Goal: Information Seeking & Learning: Learn about a topic

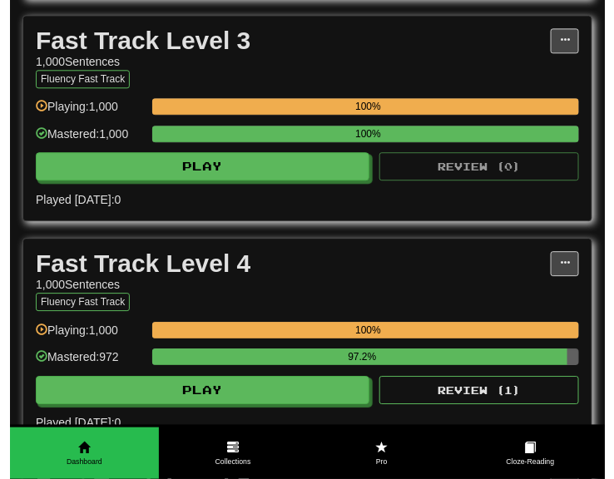
scroll to position [998, 0]
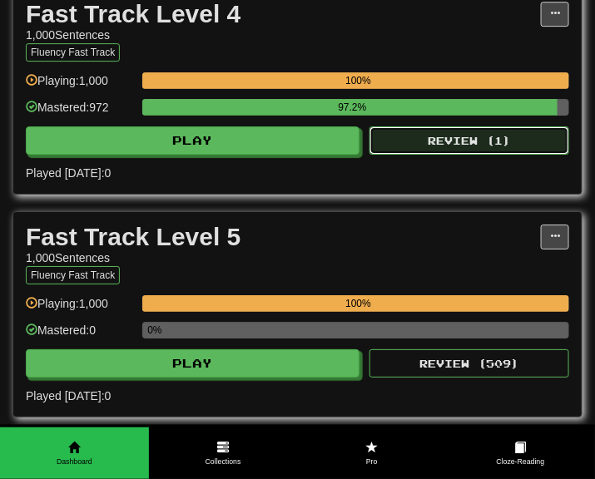
click at [405, 155] on button "Review ( 1 )" at bounding box center [469, 140] width 200 height 28
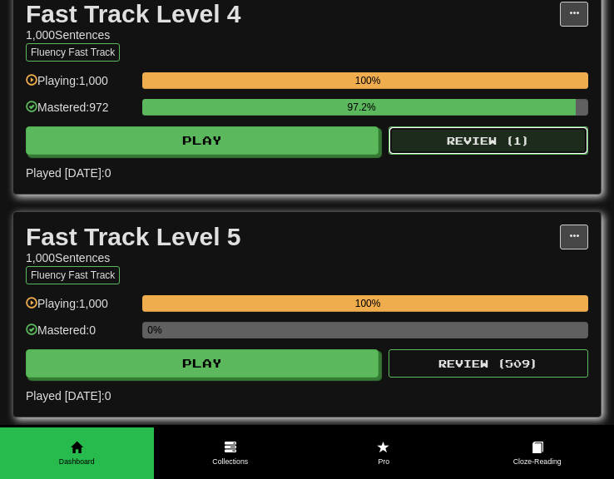
select select "***"
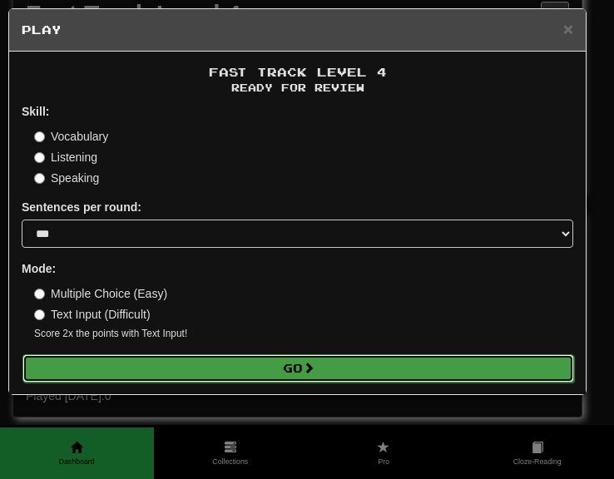
click at [314, 359] on button "Go" at bounding box center [297, 368] width 551 height 28
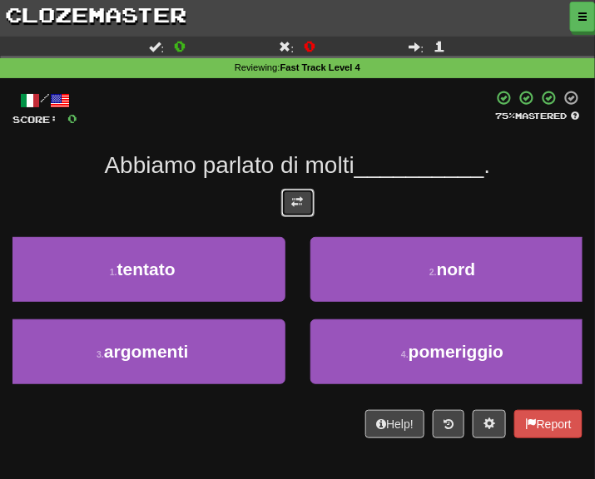
click at [295, 205] on span at bounding box center [298, 202] width 12 height 12
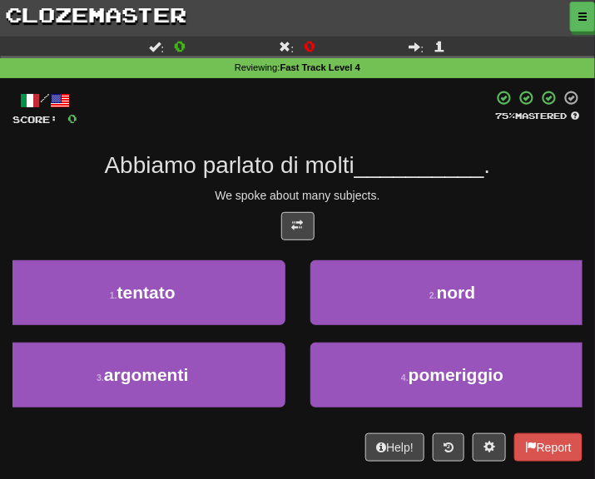
click at [442, 200] on div "We spoke about many subjects." at bounding box center [297, 195] width 570 height 17
click at [202, 414] on div "3 . argomenti" at bounding box center [143, 384] width 310 height 82
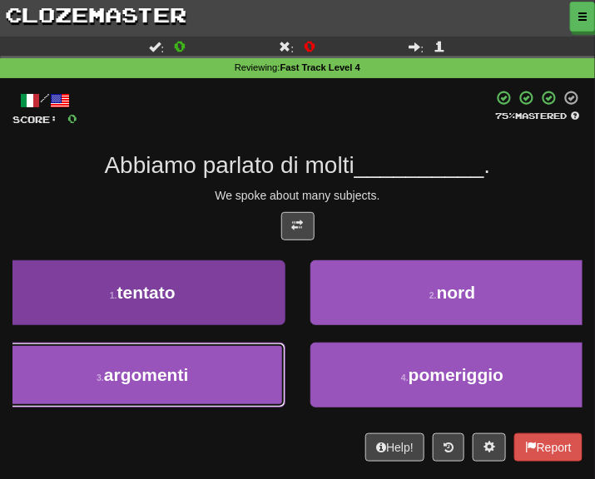
drag, startPoint x: 198, startPoint y: 383, endPoint x: 215, endPoint y: 384, distance: 16.7
click at [215, 384] on button "3 . argomenti" at bounding box center [142, 375] width 285 height 65
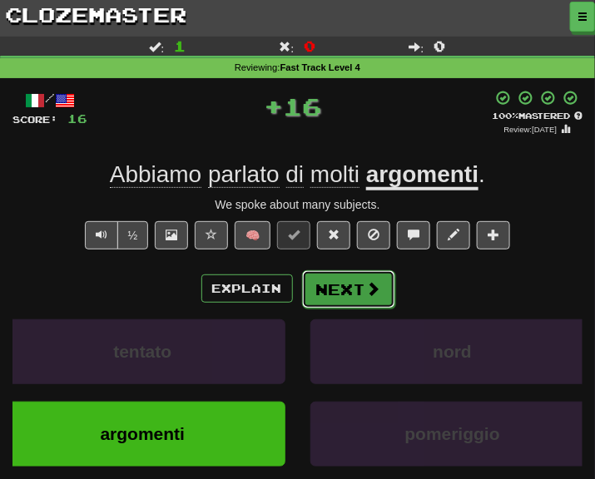
click at [320, 287] on button "Next" at bounding box center [348, 289] width 93 height 38
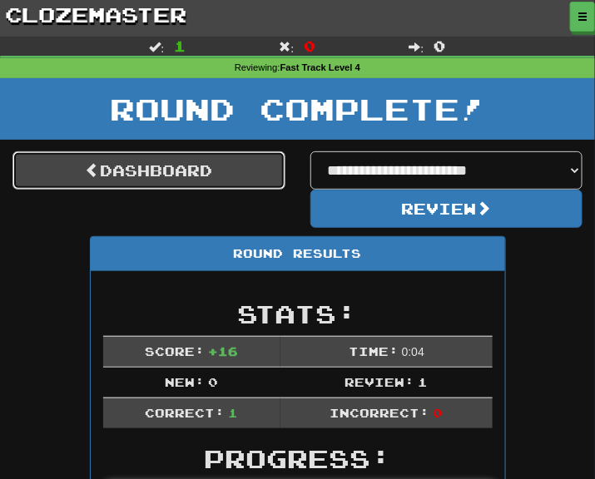
click at [187, 165] on link "Dashboard" at bounding box center [148, 170] width 273 height 38
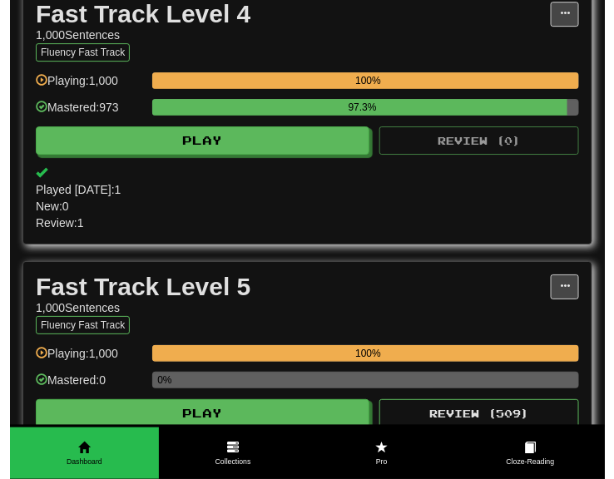
scroll to position [1247, 0]
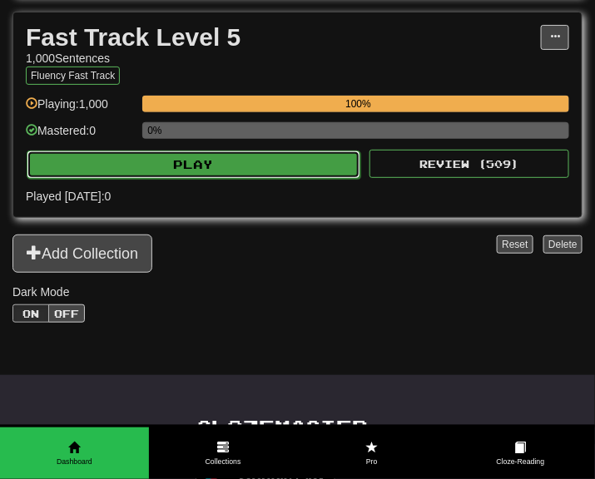
click at [279, 175] on button "Play" at bounding box center [193, 165] width 333 height 28
select select "***"
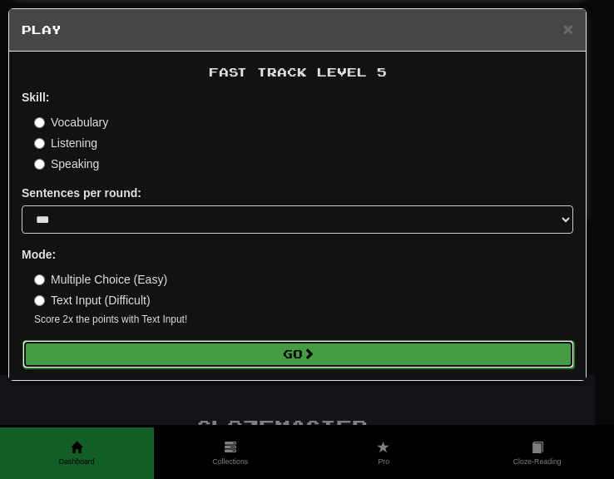
click at [314, 354] on span at bounding box center [309, 354] width 12 height 12
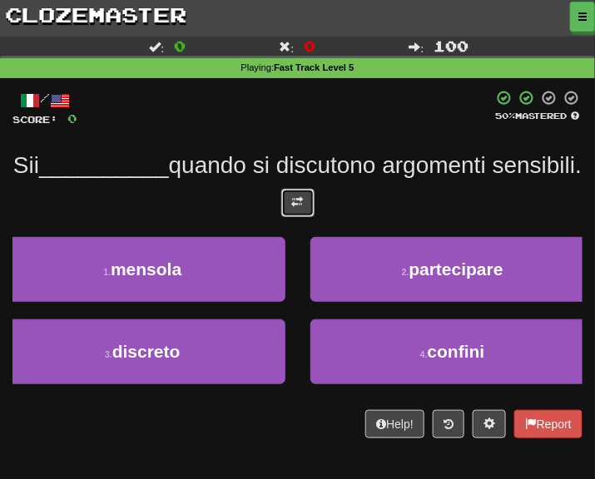
click at [310, 217] on button at bounding box center [297, 203] width 33 height 28
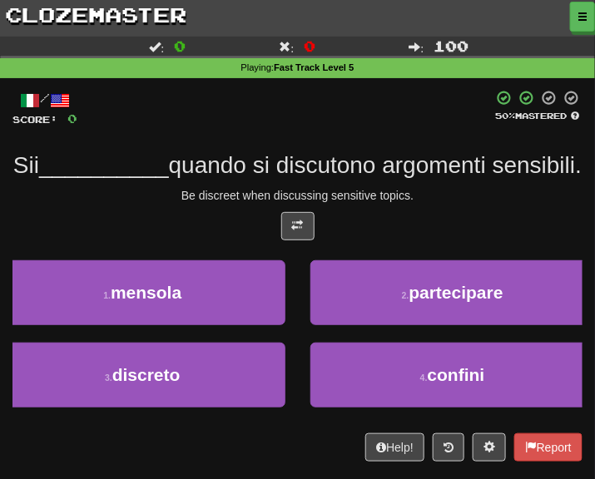
click at [541, 180] on div "Sii __________ quando si discutono argomenti sensibili." at bounding box center [297, 166] width 570 height 30
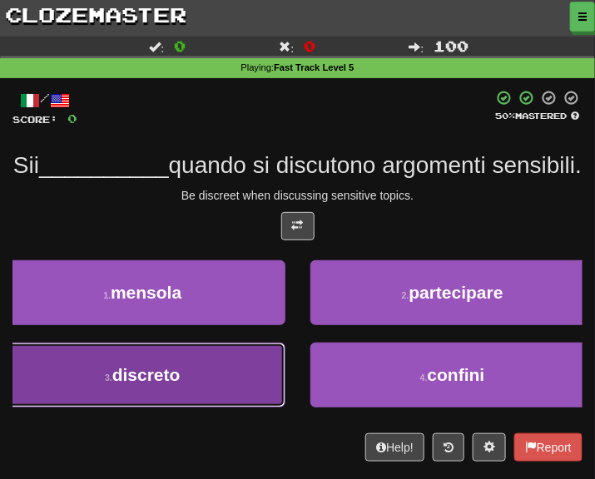
click at [128, 384] on span "discreto" at bounding box center [146, 374] width 68 height 19
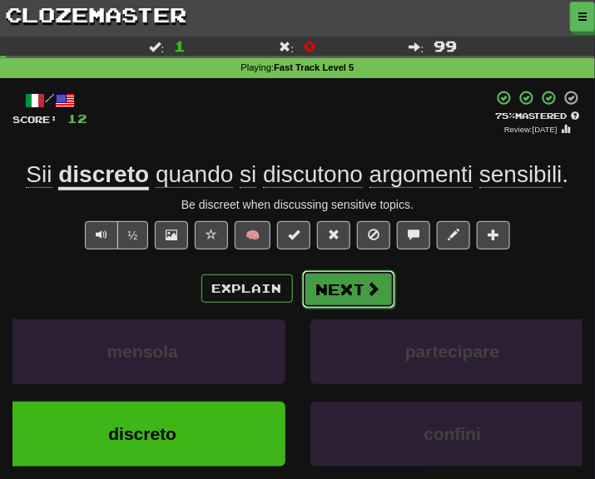
click at [333, 297] on button "Next" at bounding box center [348, 289] width 93 height 38
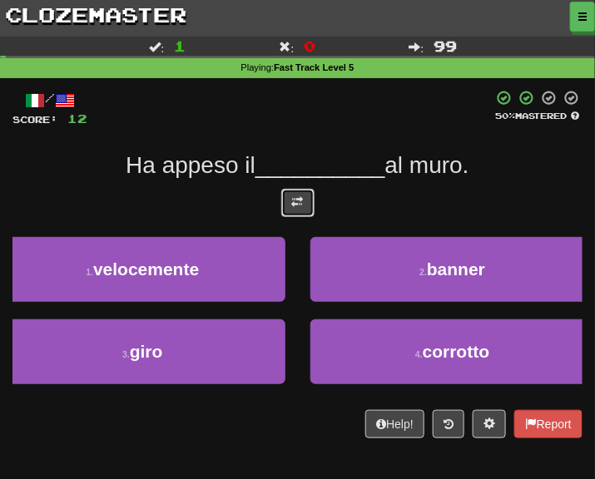
click at [284, 195] on button at bounding box center [297, 203] width 33 height 28
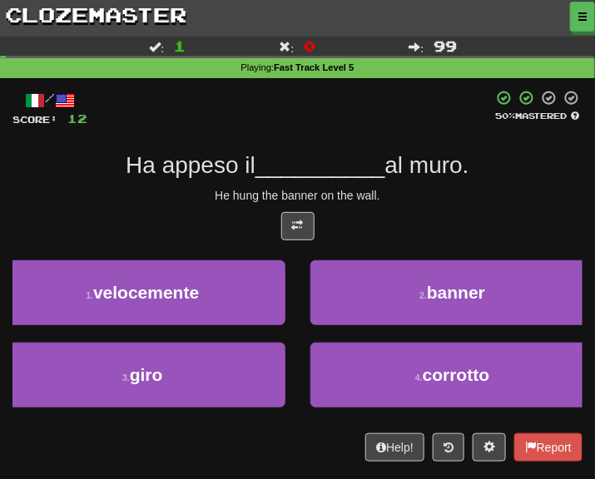
click at [388, 190] on div "He hung the banner on the wall." at bounding box center [297, 195] width 570 height 17
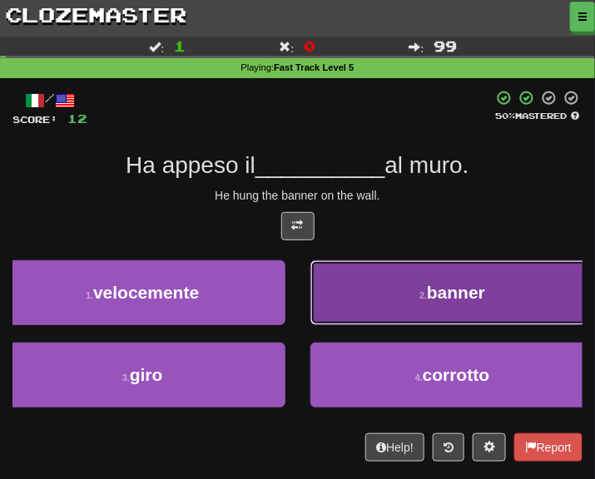
click at [412, 320] on button "2 . banner" at bounding box center [452, 292] width 285 height 65
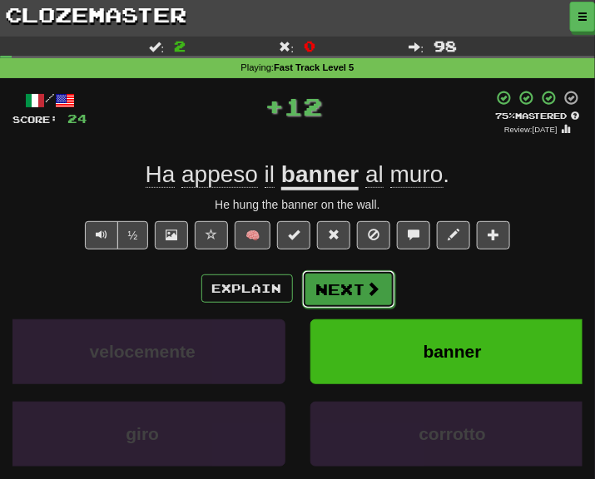
click at [355, 300] on button "Next" at bounding box center [348, 289] width 93 height 38
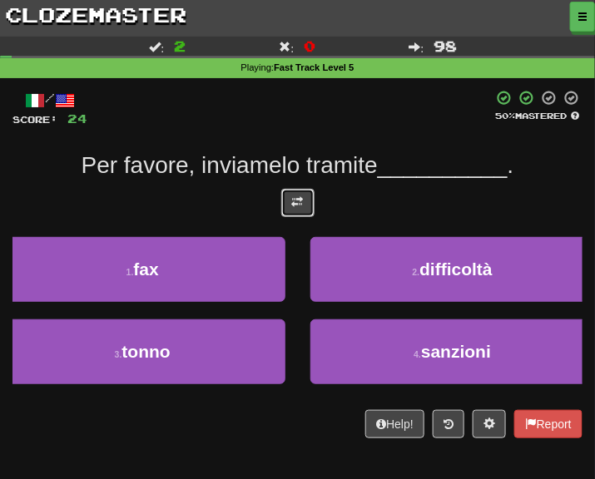
click at [310, 213] on button at bounding box center [297, 203] width 33 height 28
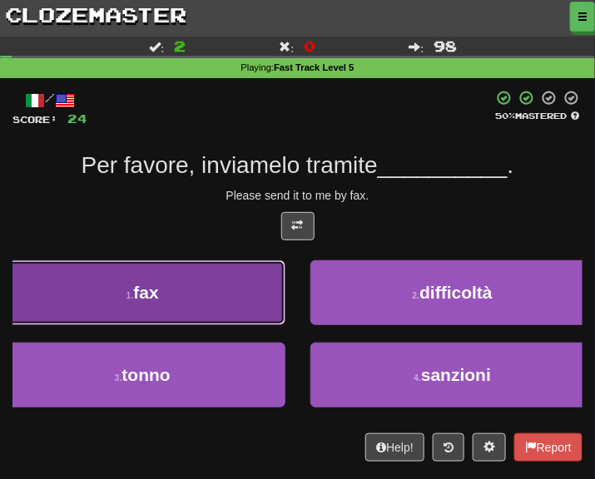
click at [190, 294] on button "1 . fax" at bounding box center [142, 292] width 285 height 65
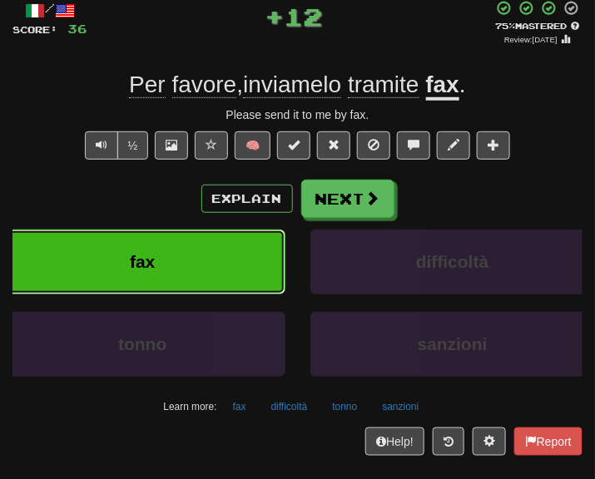
scroll to position [83, 0]
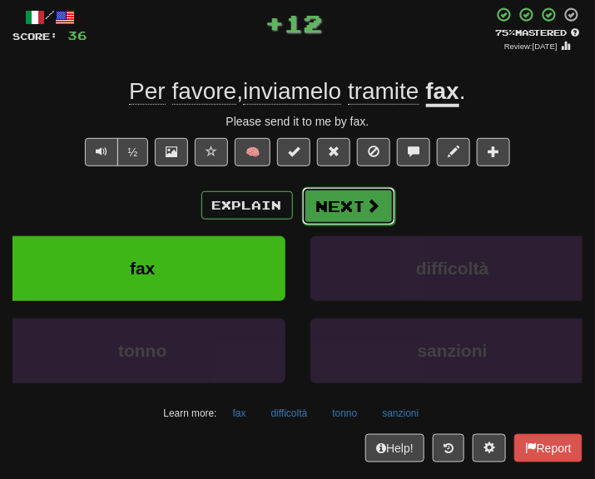
click at [380, 217] on button "Next" at bounding box center [348, 206] width 93 height 38
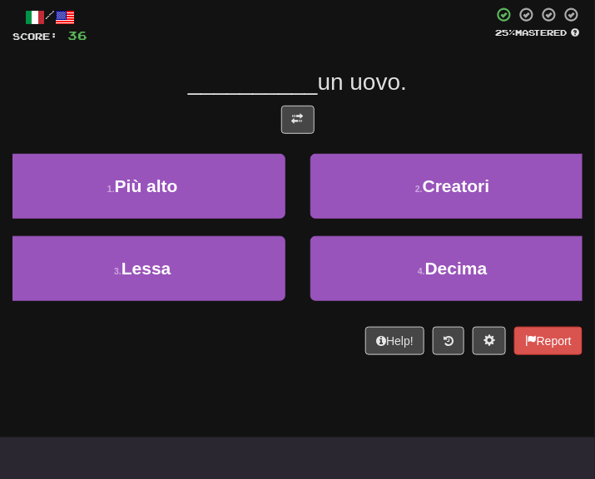
click at [294, 145] on div "/ Score: 36 25 % Mastered __________ un uovo. 1 . Più alto 2 . Creatori 3 . Les…" at bounding box center [297, 181] width 570 height 348
click at [293, 132] on button at bounding box center [297, 120] width 33 height 28
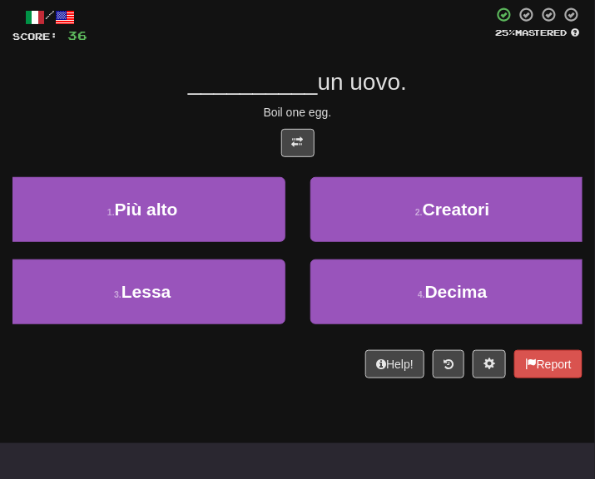
click at [404, 113] on div "Boil one egg." at bounding box center [297, 112] width 570 height 17
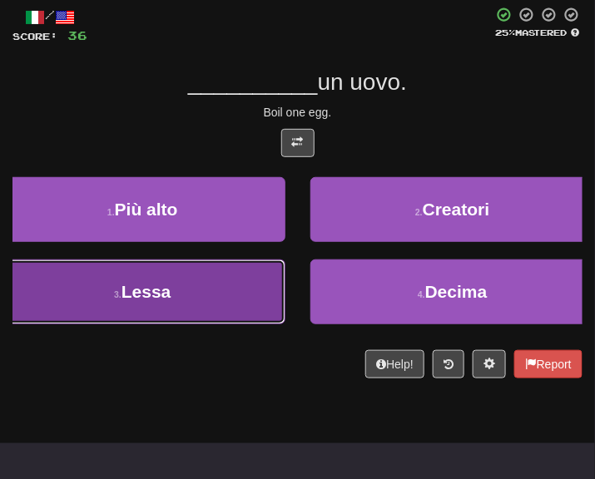
click at [225, 320] on button "3 . Lessa" at bounding box center [142, 291] width 285 height 65
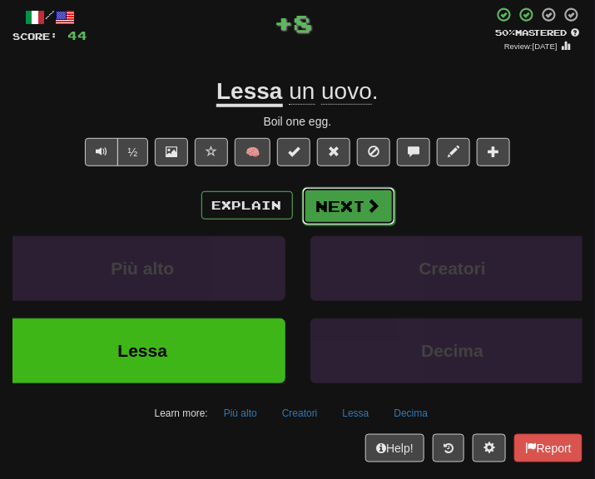
click at [330, 218] on button "Next" at bounding box center [348, 206] width 93 height 38
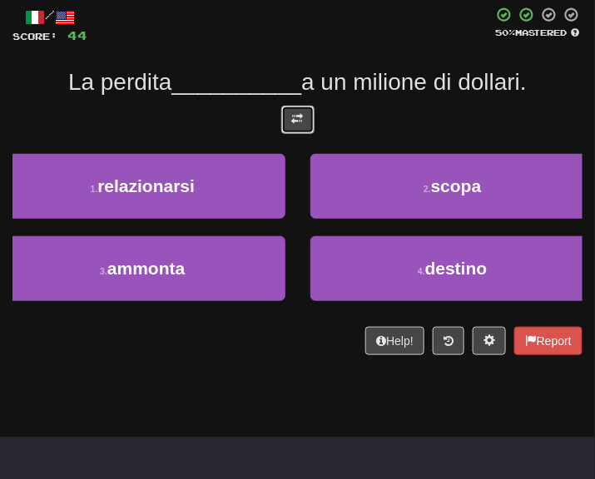
click at [282, 115] on button at bounding box center [297, 120] width 33 height 28
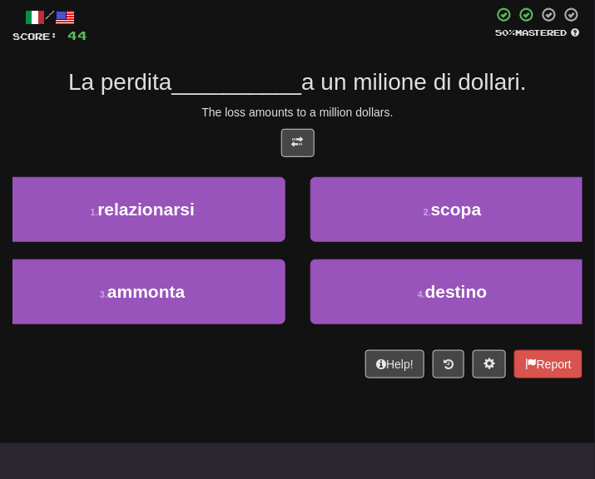
click at [403, 121] on div "/ Score: 44 50 % Mastered La perdita __________ a un milione di dollari. The lo…" at bounding box center [297, 193] width 570 height 372
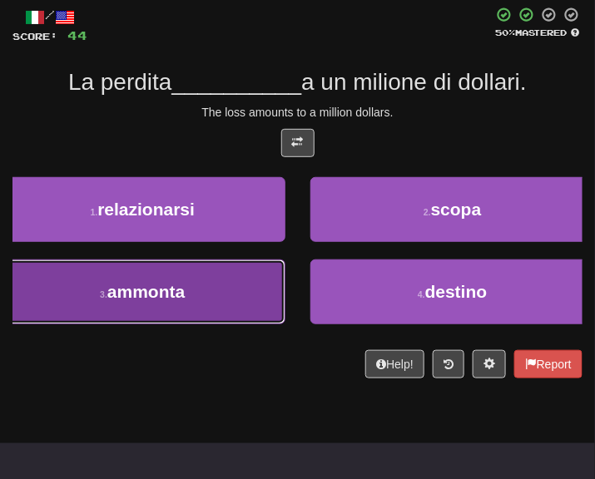
click at [157, 315] on button "3 . ammonta" at bounding box center [142, 291] width 285 height 65
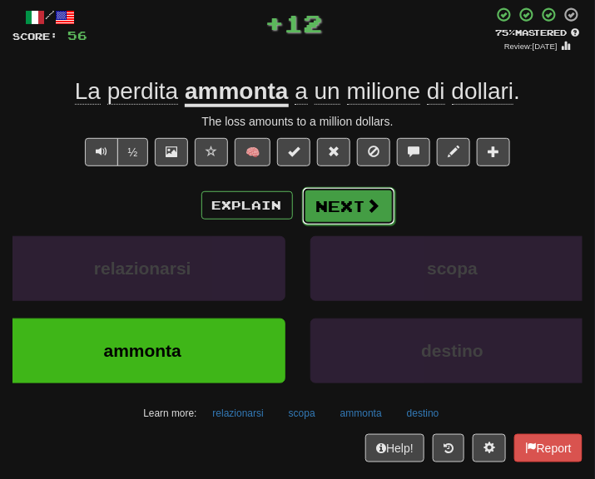
click at [342, 205] on button "Next" at bounding box center [348, 206] width 93 height 38
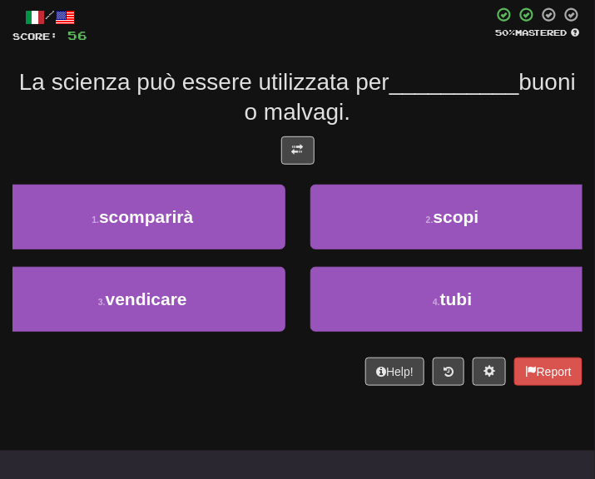
click at [309, 132] on div "/ Score: 56 50 % Mastered La scienza può essere utilizzata per __________ buoni…" at bounding box center [297, 196] width 570 height 378
click at [302, 145] on span at bounding box center [298, 150] width 12 height 12
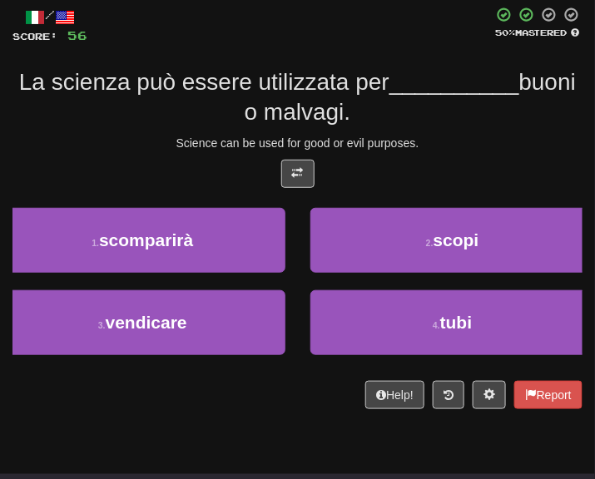
click at [414, 152] on div "/ Score: 56 50 % Mastered La scienza può essere utilizzata per __________ buoni…" at bounding box center [297, 208] width 570 height 402
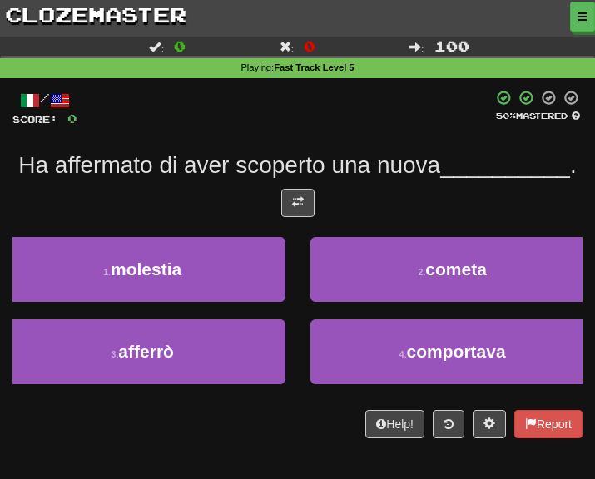
scroll to position [83, 0]
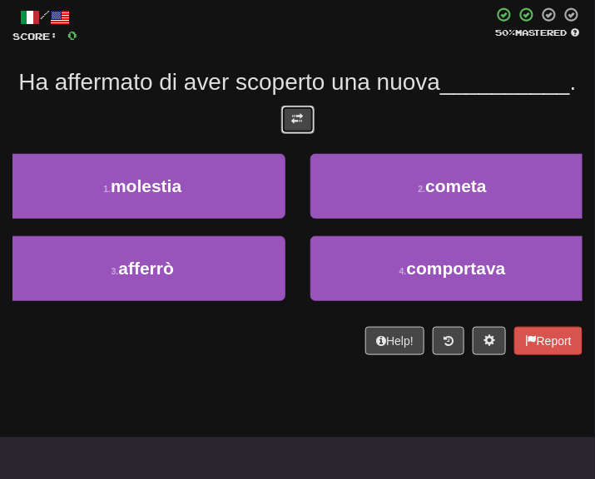
click at [289, 134] on button at bounding box center [297, 120] width 33 height 28
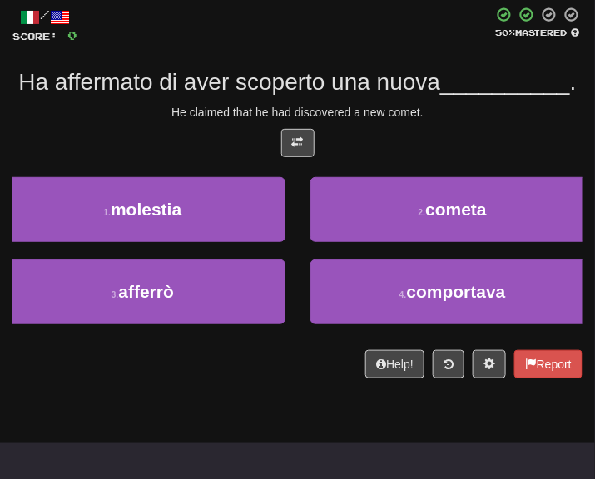
click at [470, 121] on div "He claimed that he had discovered a new comet." at bounding box center [297, 112] width 570 height 17
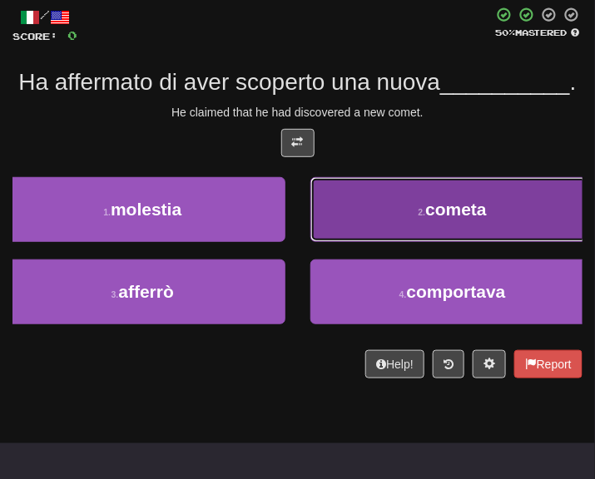
click at [449, 225] on button "2 . cometa" at bounding box center [452, 209] width 285 height 65
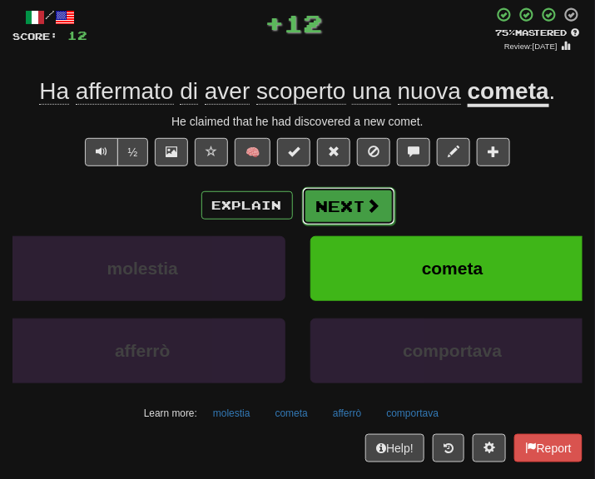
click at [355, 207] on button "Next" at bounding box center [348, 206] width 93 height 38
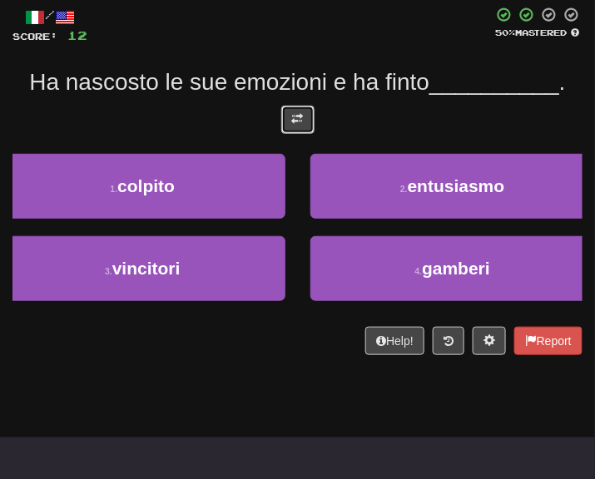
click at [304, 112] on button at bounding box center [297, 120] width 33 height 28
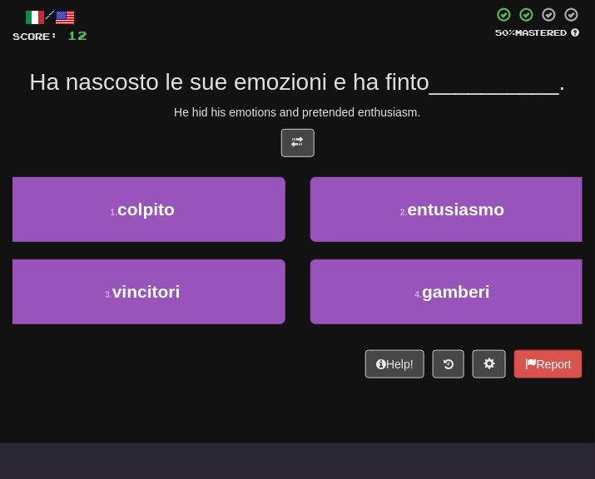
click at [502, 121] on div "/ Score: 12 50 % Mastered Ha nascosto le sue emozioni e ha finto __________ . H…" at bounding box center [297, 193] width 570 height 372
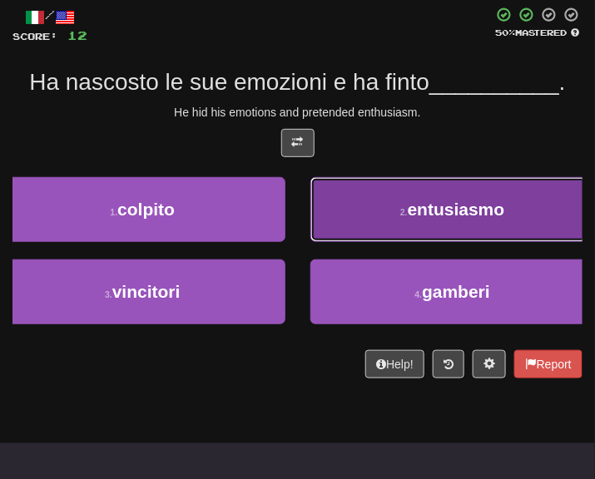
drag, startPoint x: 449, startPoint y: 237, endPoint x: 447, endPoint y: 225, distance: 12.7
click at [447, 225] on button "2 . entusiasmo" at bounding box center [452, 209] width 285 height 65
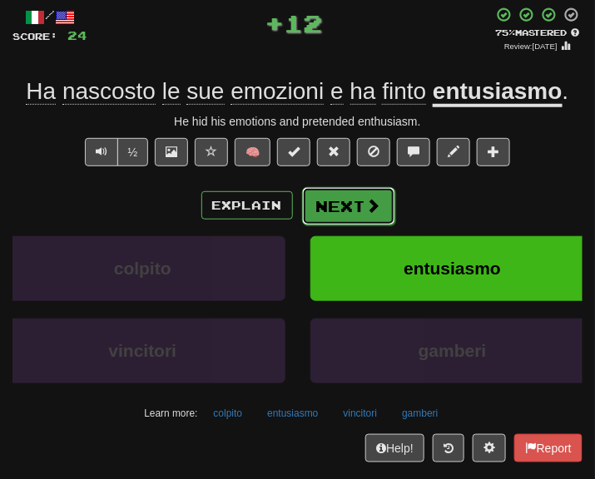
click at [305, 202] on button "Next" at bounding box center [348, 206] width 93 height 38
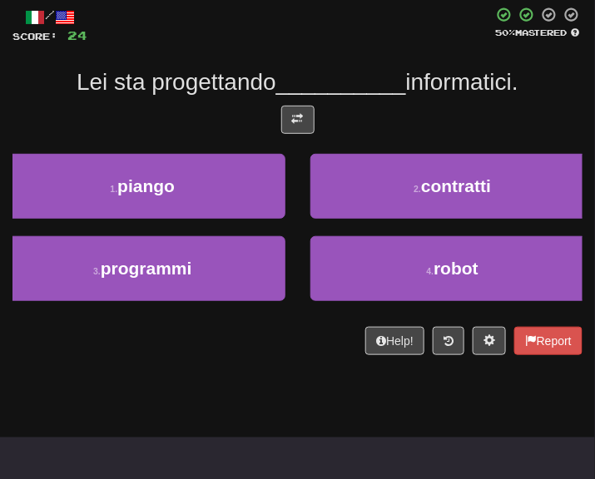
click at [323, 132] on div at bounding box center [297, 124] width 570 height 37
click at [288, 92] on span "__________" at bounding box center [341, 82] width 130 height 26
click at [307, 127] on button at bounding box center [297, 120] width 33 height 28
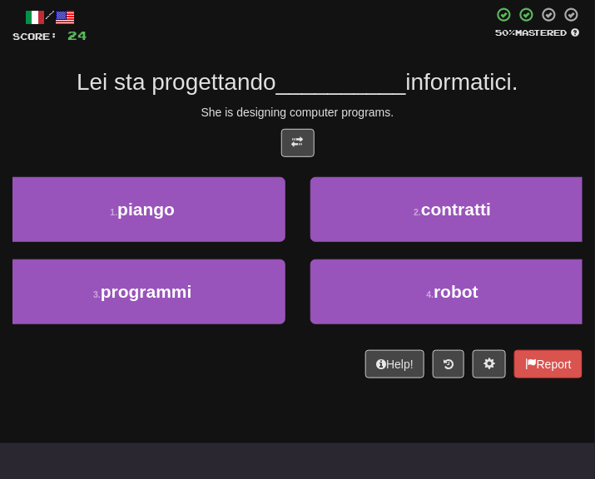
click at [407, 121] on div "/ Score: 24 50 % Mastered Lei sta progettando __________ informatici. She is de…" at bounding box center [297, 193] width 570 height 372
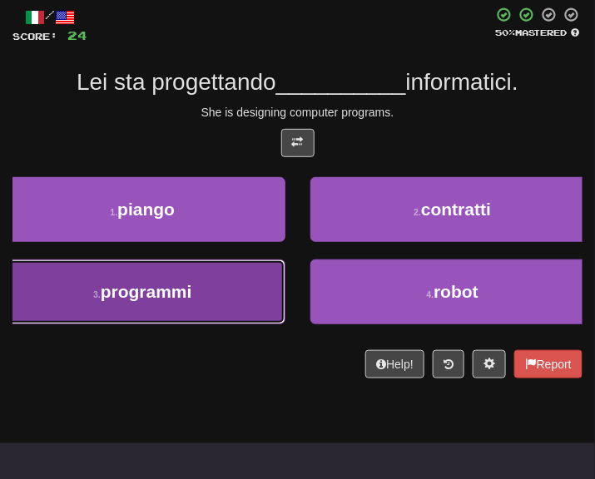
click at [210, 307] on button "3 . programmi" at bounding box center [142, 291] width 285 height 65
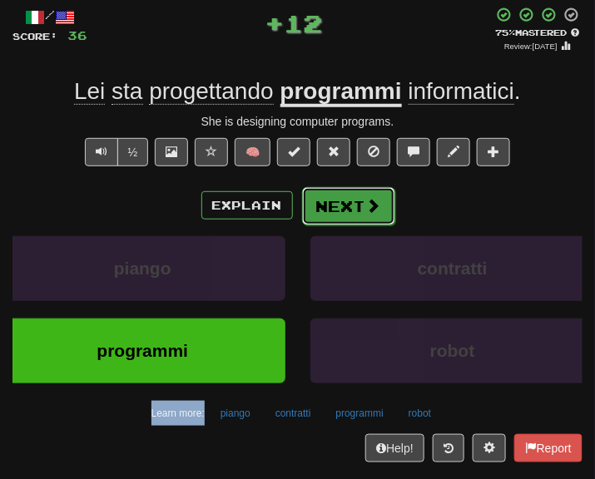
click at [338, 188] on button "Next" at bounding box center [348, 206] width 93 height 38
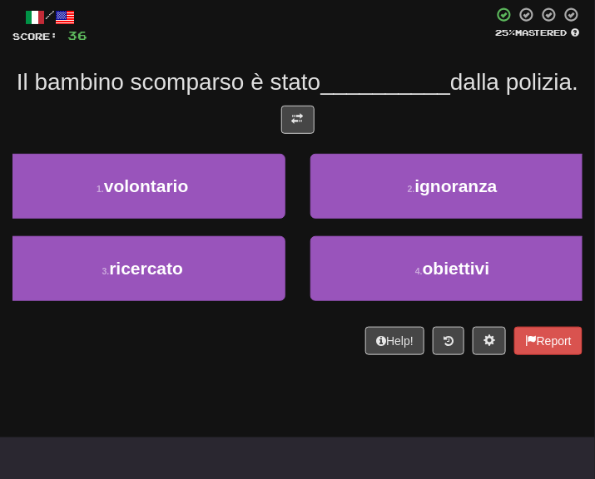
click at [172, 81] on span "Il bambino scomparso è stato" at bounding box center [169, 82] width 304 height 26
click at [287, 134] on button at bounding box center [297, 120] width 33 height 28
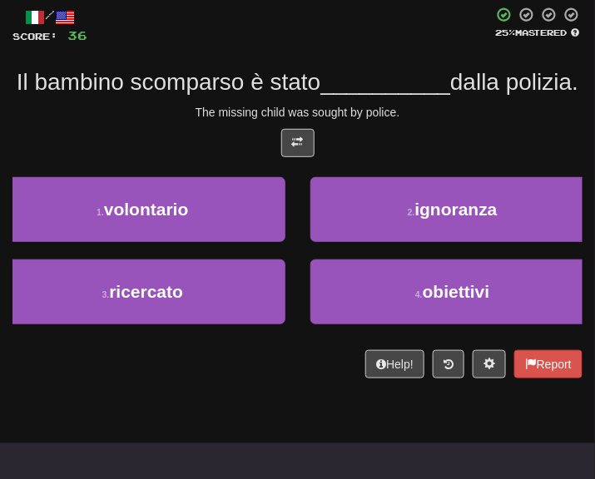
click at [417, 93] on span "__________" at bounding box center [385, 82] width 130 height 26
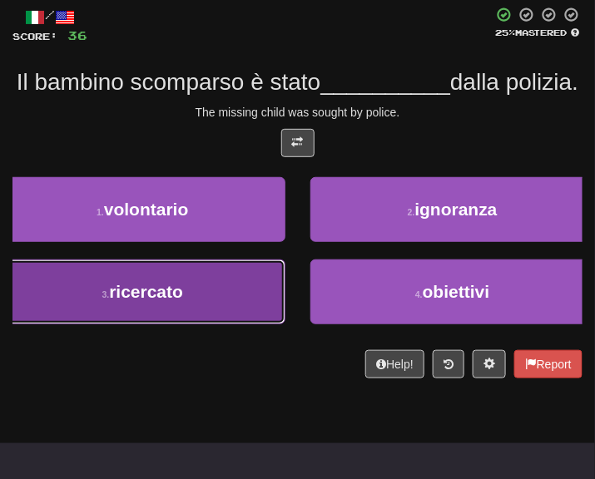
click at [188, 324] on button "3 . ricercato" at bounding box center [142, 291] width 285 height 65
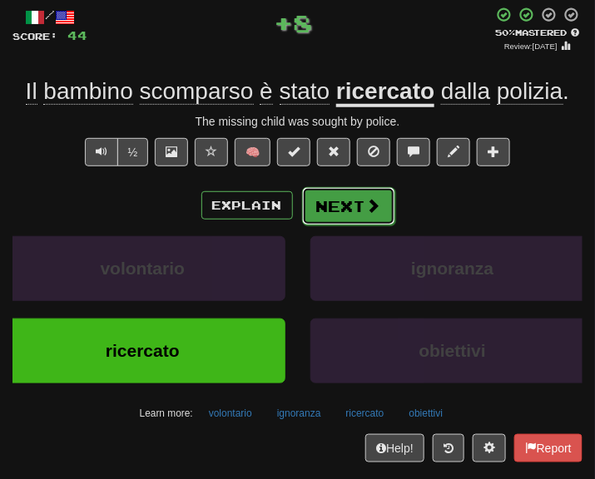
click at [319, 220] on button "Next" at bounding box center [348, 206] width 93 height 38
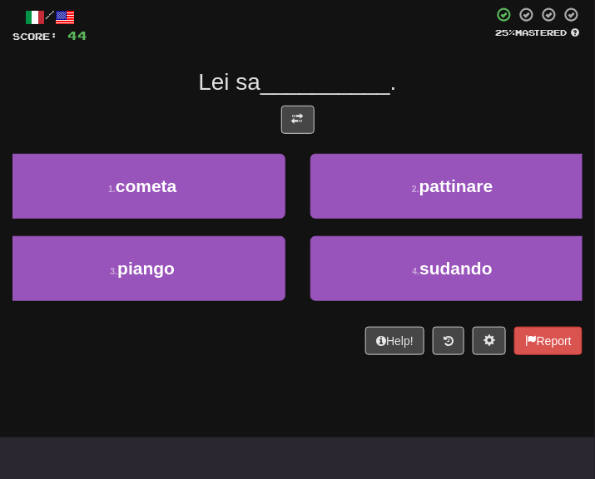
click at [313, 147] on div "/ Score: 44 25 % Mastered Lei sa __________ . 1 . cometa 2 . pattinare 3 . pian…" at bounding box center [297, 181] width 570 height 348
click at [299, 113] on span at bounding box center [298, 119] width 12 height 12
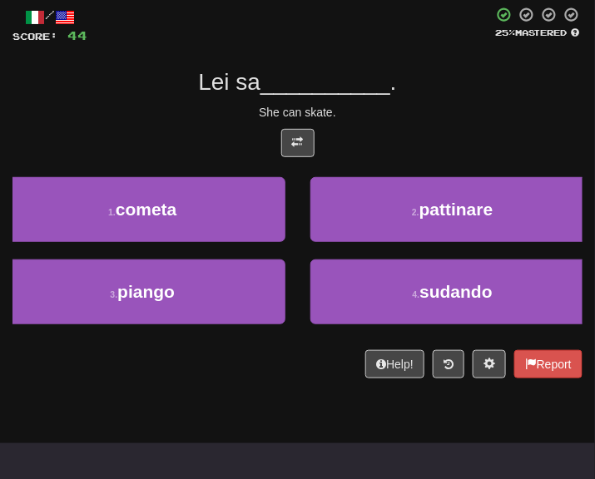
click at [429, 127] on div "/ Score: 44 25 % Mastered Lei sa __________ . She can skate. 1 . cometa 2 . pat…" at bounding box center [297, 193] width 570 height 372
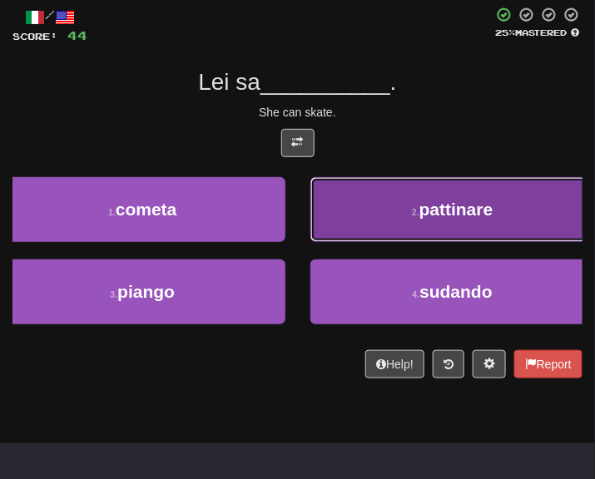
click at [440, 225] on button "2 . [GEOGRAPHIC_DATA]" at bounding box center [452, 209] width 285 height 65
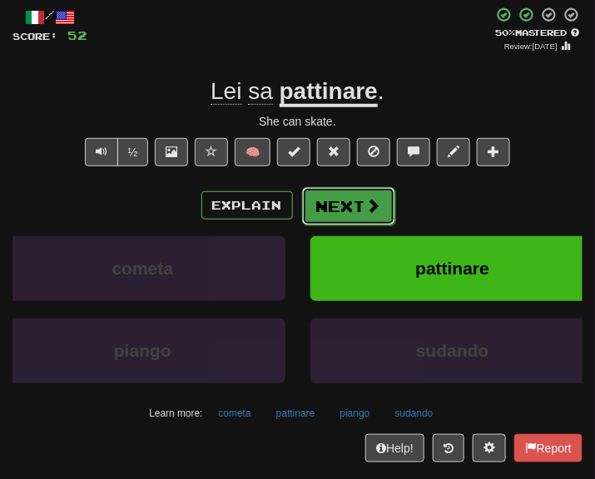
click at [385, 220] on button "Next" at bounding box center [348, 206] width 93 height 38
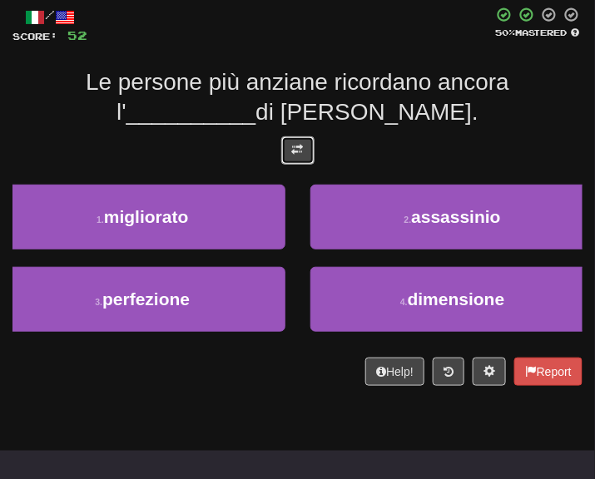
click at [293, 162] on button at bounding box center [297, 150] width 33 height 28
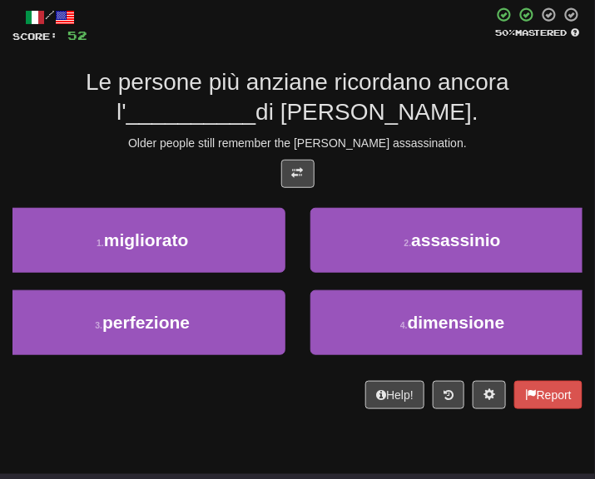
click at [390, 127] on div "Le persone più anziane ricordano ancora l' __________ di [PERSON_NAME]." at bounding box center [297, 97] width 570 height 61
click at [432, 132] on div "/ Score: 52 50 % Mastered Le persone più anziane ricordano ancora l' __________…" at bounding box center [297, 208] width 570 height 402
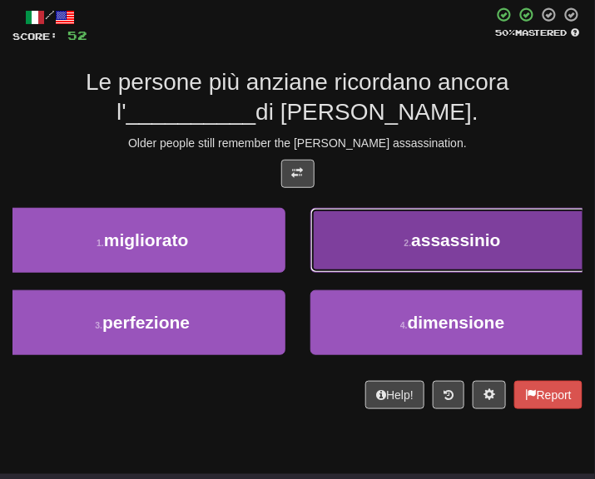
click at [407, 230] on button "2 . assassinio" at bounding box center [452, 240] width 285 height 65
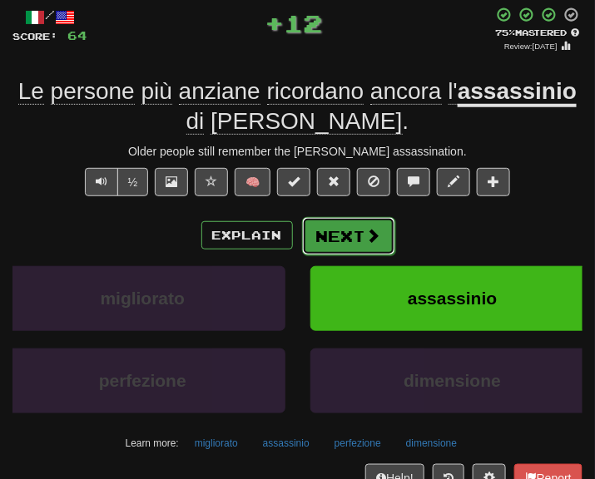
click at [349, 232] on button "Next" at bounding box center [348, 236] width 93 height 38
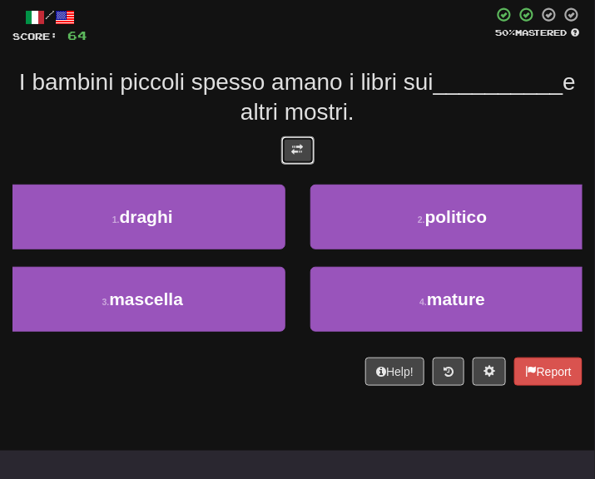
click at [304, 153] on button at bounding box center [297, 150] width 33 height 28
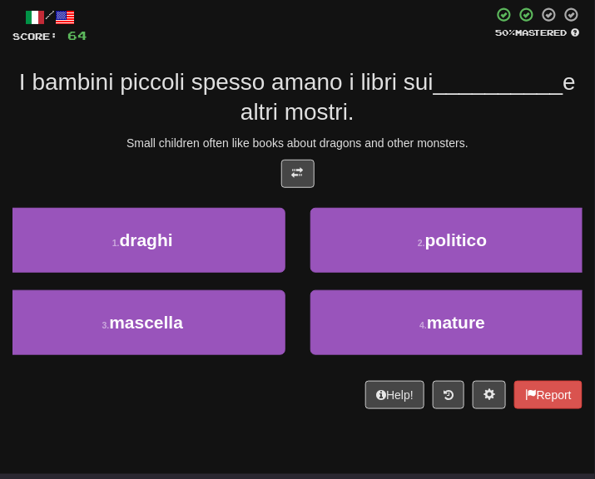
click at [447, 135] on div "Small children often like books about dragons and other monsters." at bounding box center [297, 143] width 570 height 17
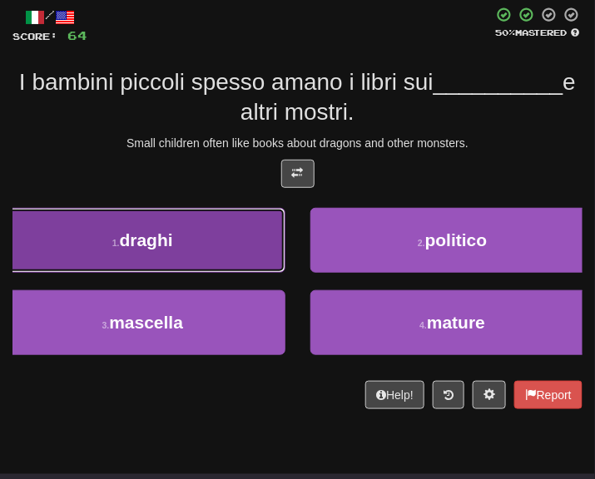
click at [218, 250] on button "1 . [GEOGRAPHIC_DATA]" at bounding box center [142, 240] width 285 height 65
